Goal: Task Accomplishment & Management: Complete application form

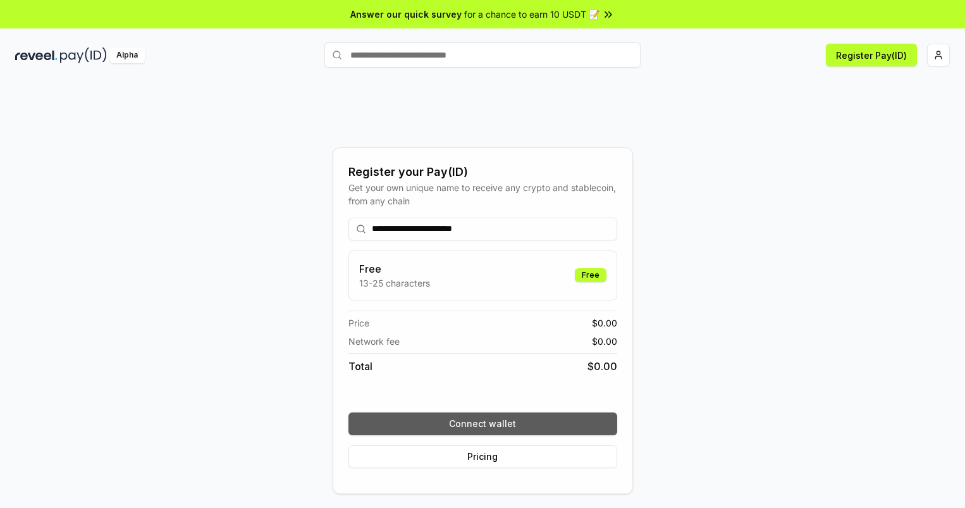
type input "**********"
click at [483, 423] on button "Connect wallet" at bounding box center [482, 423] width 269 height 23
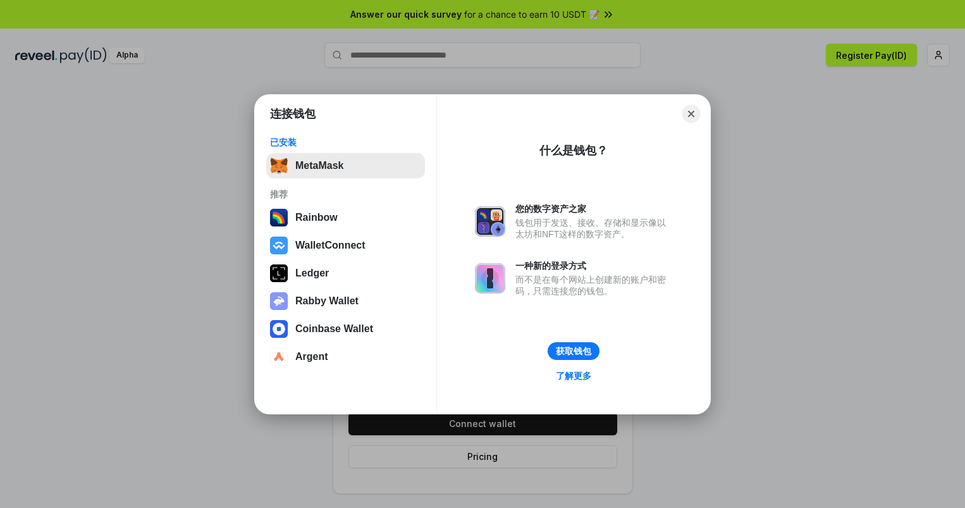
click at [345, 165] on button "MetaMask" at bounding box center [345, 165] width 159 height 25
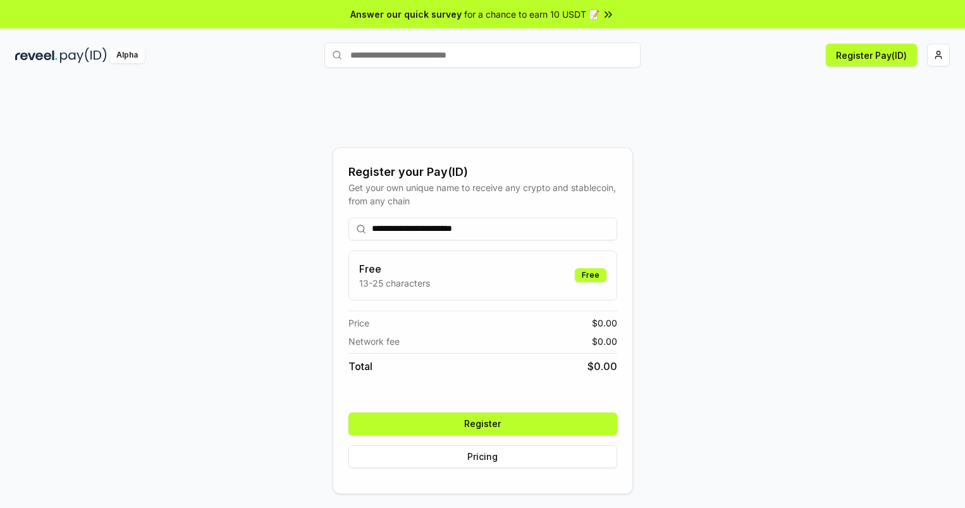
click at [483, 423] on button "Register" at bounding box center [482, 423] width 269 height 23
